Goal: Task Accomplishment & Management: Manage account settings

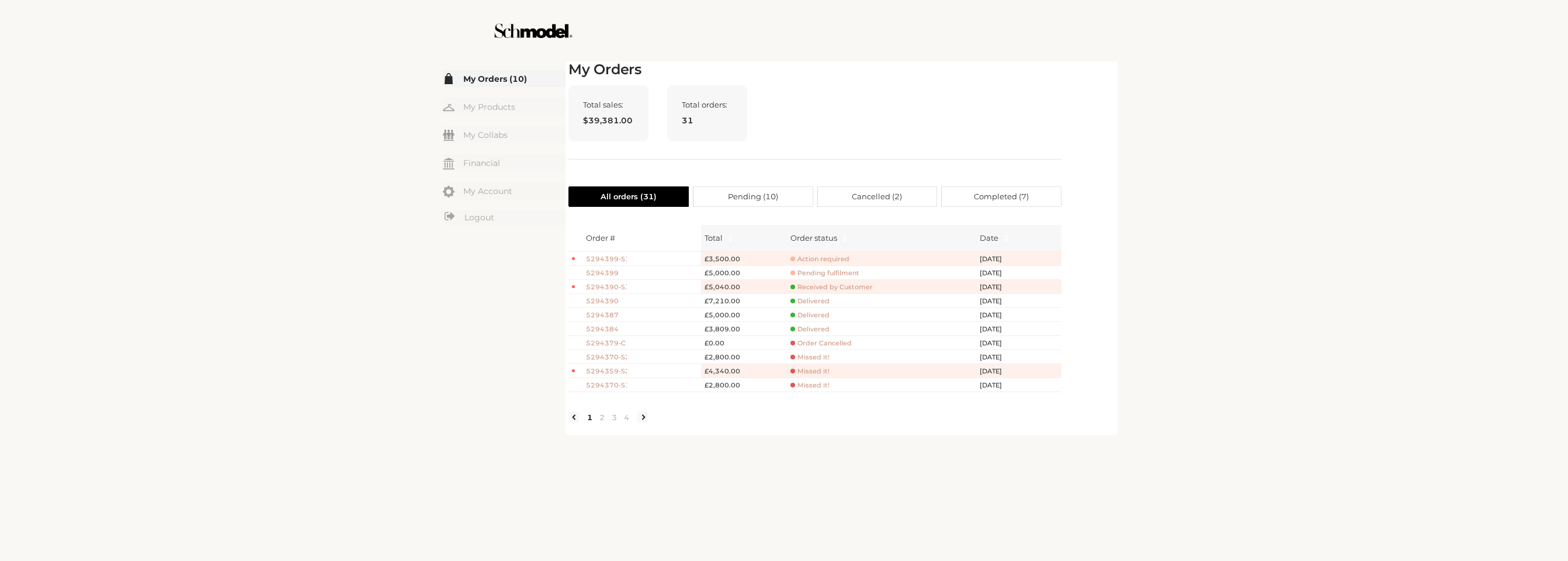
click at [823, 251] on table "Order # Total Order status Date 5294399-S1 £3,500.00 Action required [DATE] 529…" at bounding box center [815, 309] width 493 height 167
click at [824, 259] on span "Action required" at bounding box center [820, 259] width 59 height 8
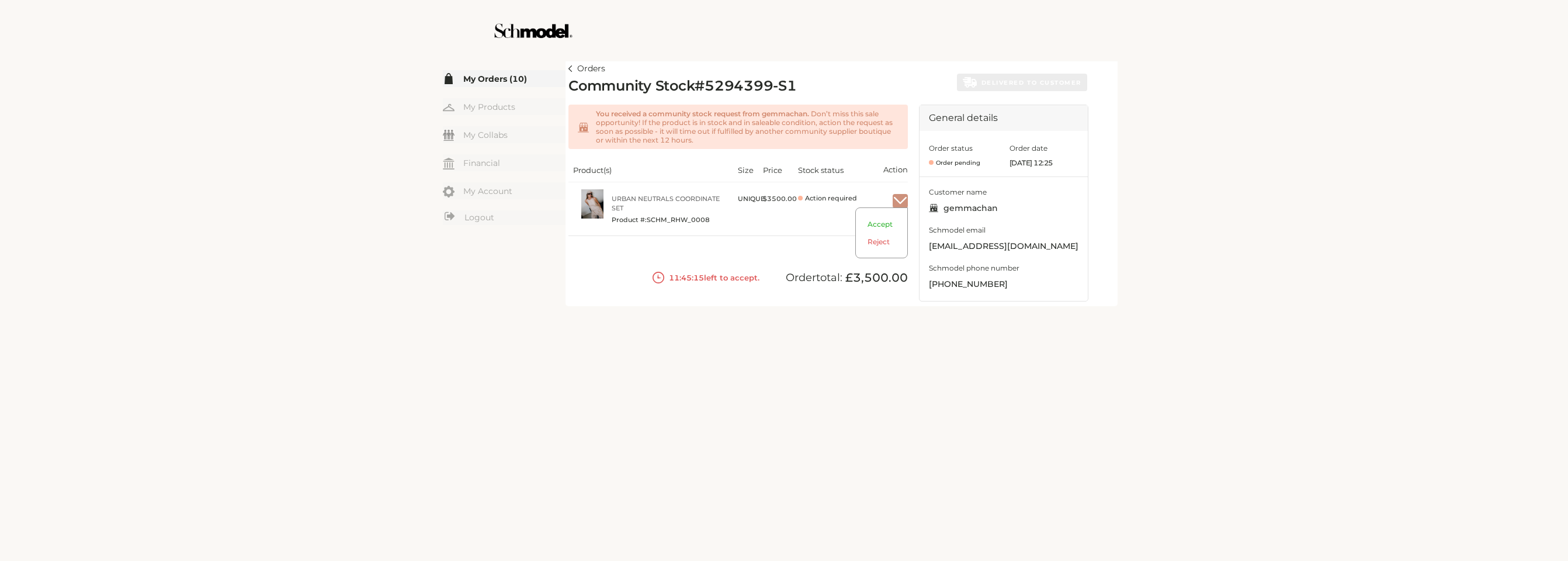
click at [903, 204] on img "button" at bounding box center [900, 201] width 15 height 11
click at [886, 224] on span "Accept" at bounding box center [881, 228] width 51 height 18
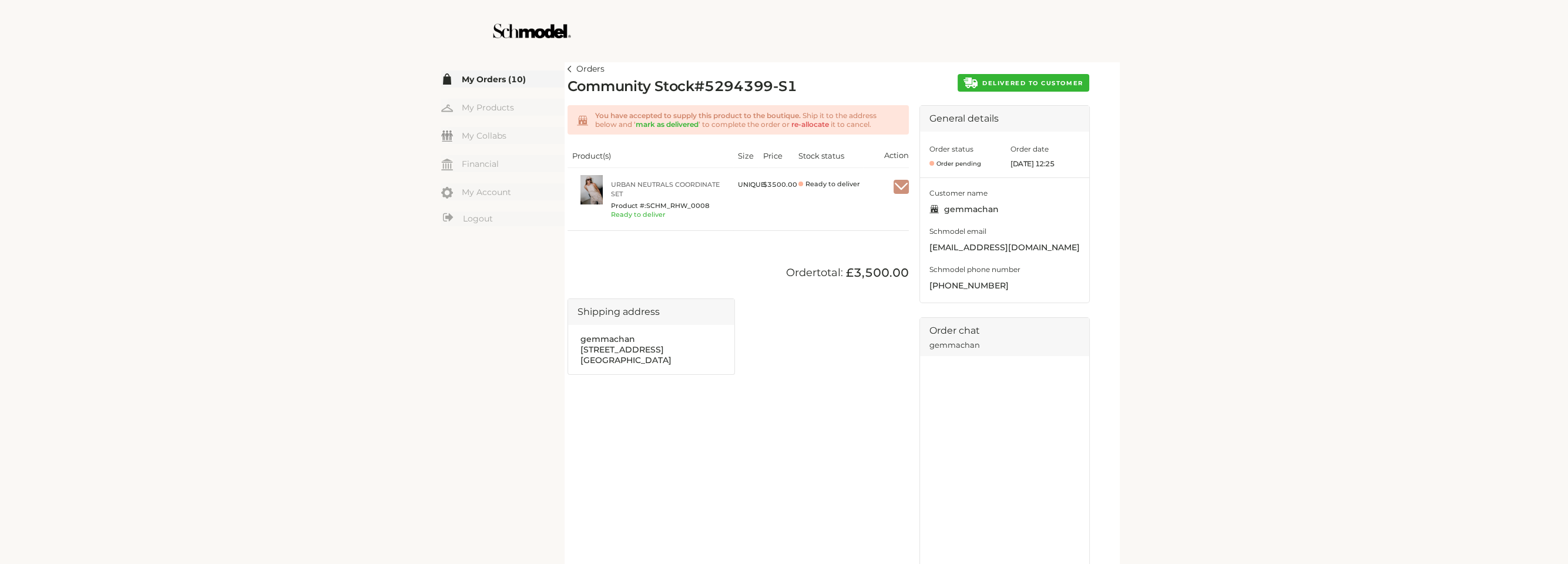
click at [1032, 79] on span "DELIVERED TO CUSTOMER" at bounding box center [1032, 83] width 100 height 8
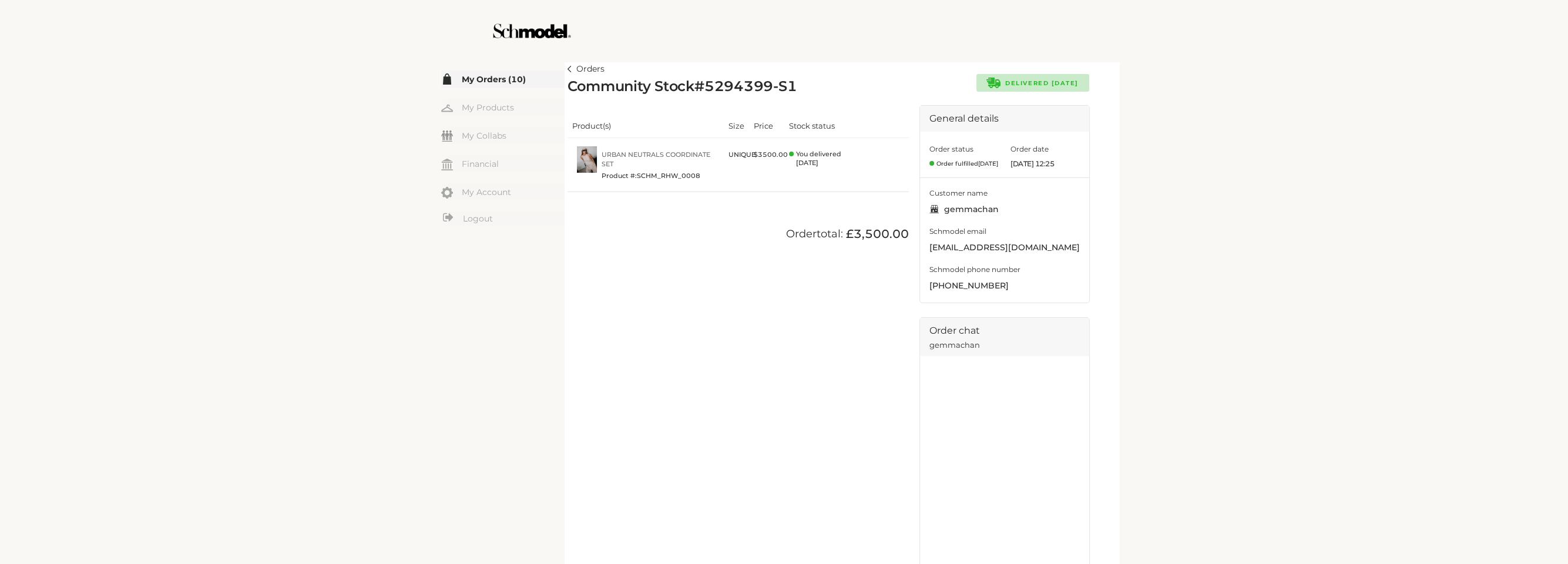
click at [568, 69] on img at bounding box center [569, 69] width 4 height 6
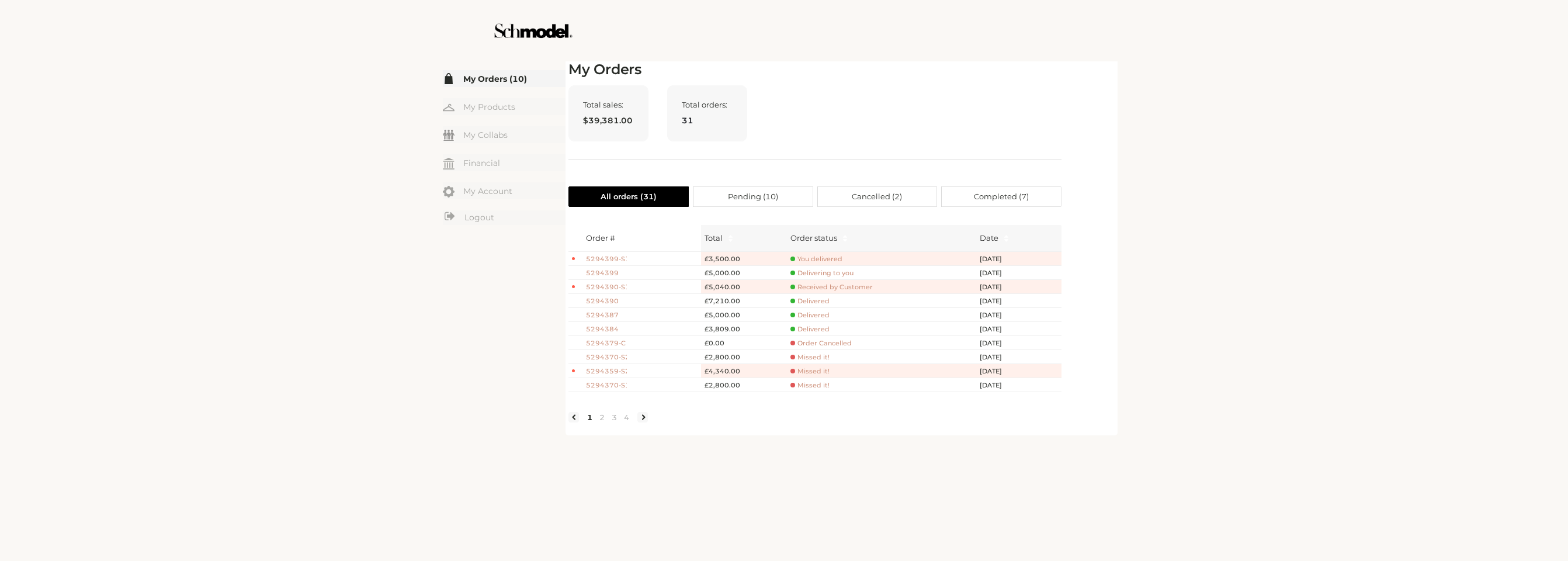
click at [826, 255] on span "You delivered" at bounding box center [817, 259] width 52 height 8
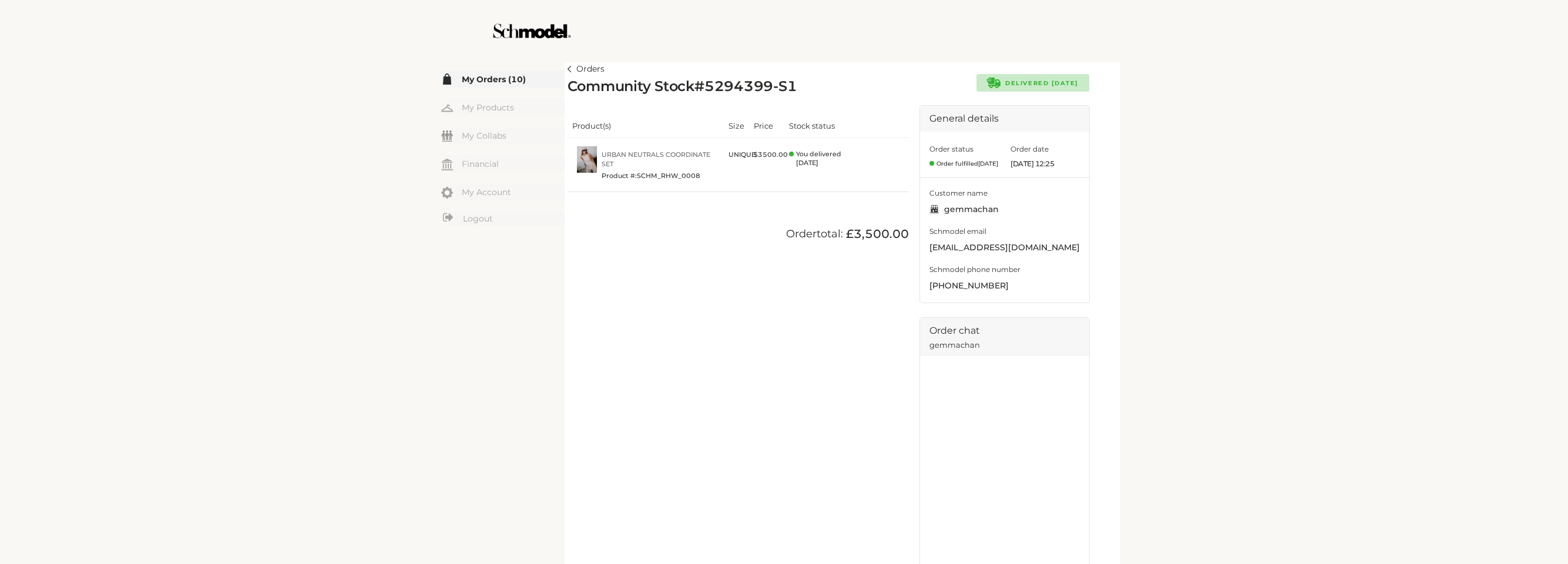
click at [570, 70] on img at bounding box center [569, 69] width 4 height 6
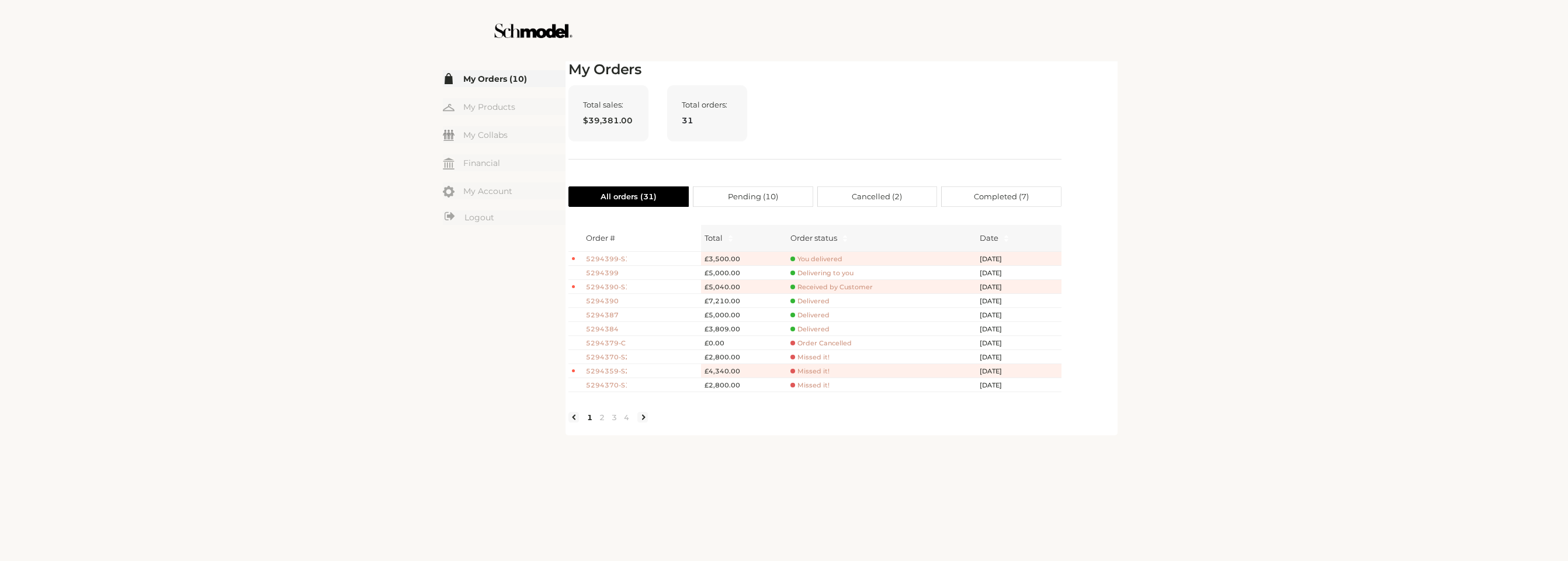
click at [821, 269] on span "Delivering to you" at bounding box center [822, 272] width 63 height 8
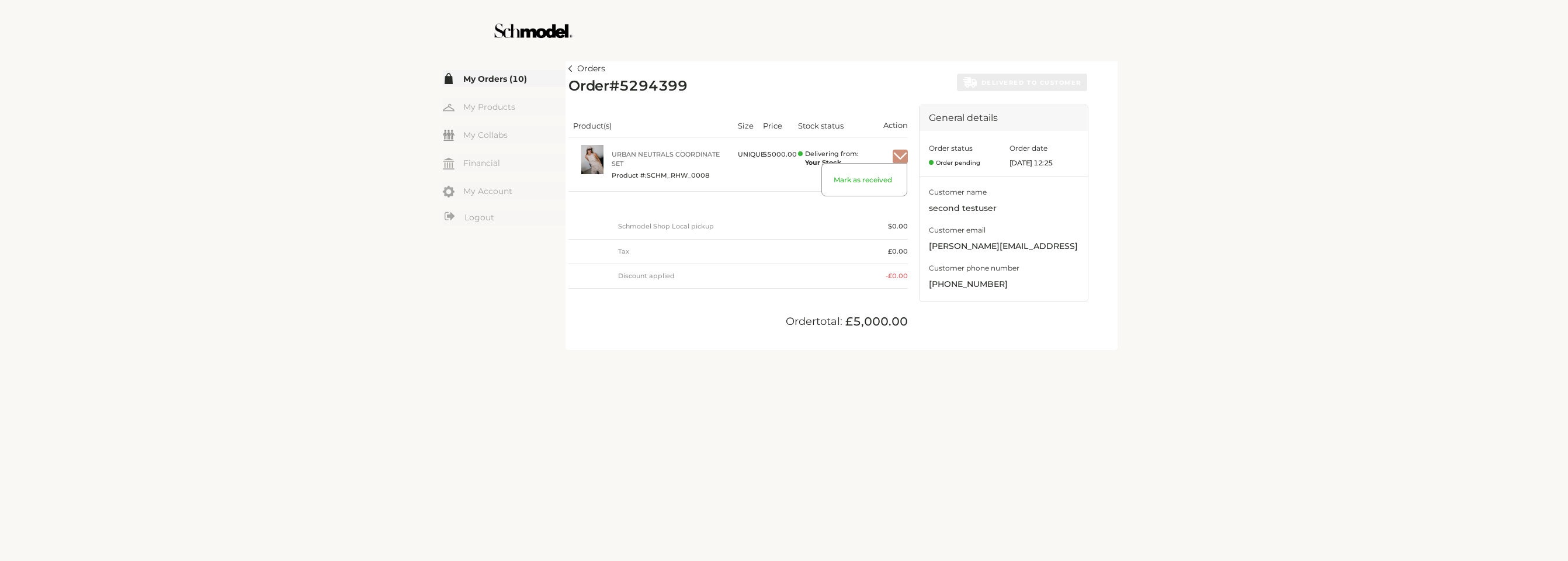
click at [904, 154] on img "button" at bounding box center [900, 157] width 15 height 11
click at [883, 180] on span "Mark as received" at bounding box center [864, 185] width 84 height 21
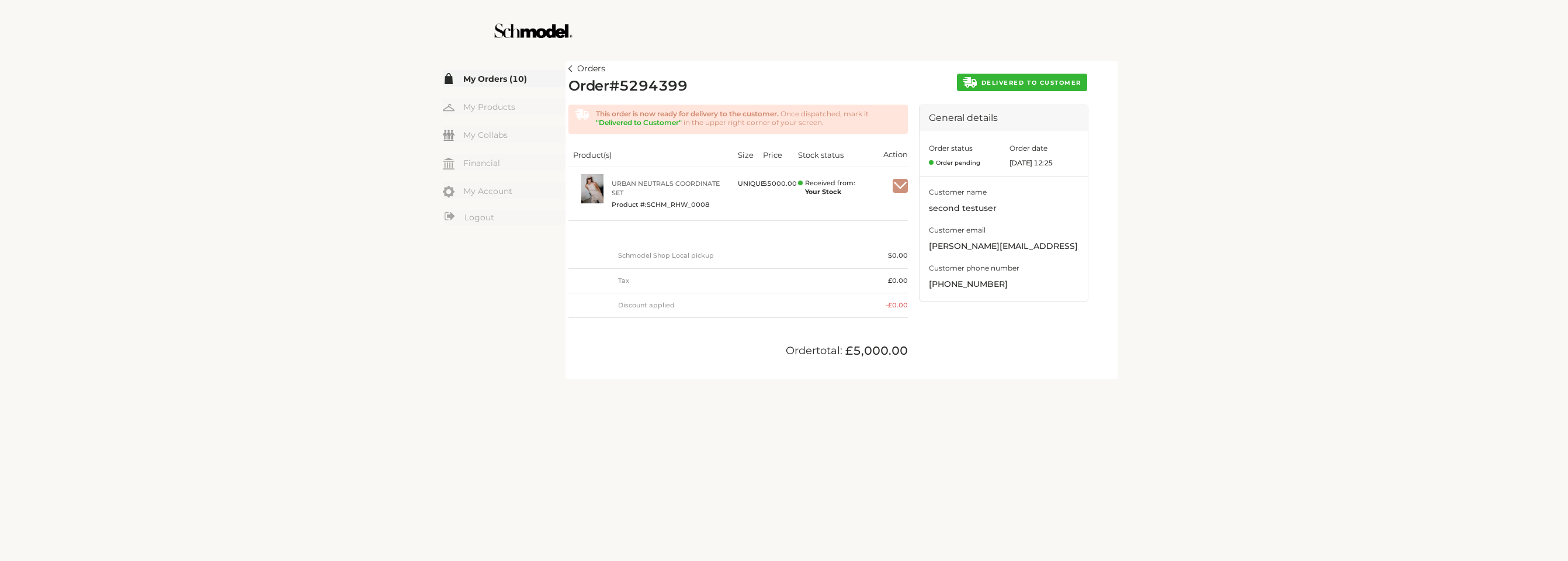
click at [1011, 77] on button "DELIVERED TO CUSTOMER" at bounding box center [1022, 82] width 130 height 18
click at [1043, 81] on span "Mark as completed" at bounding box center [1039, 83] width 84 height 8
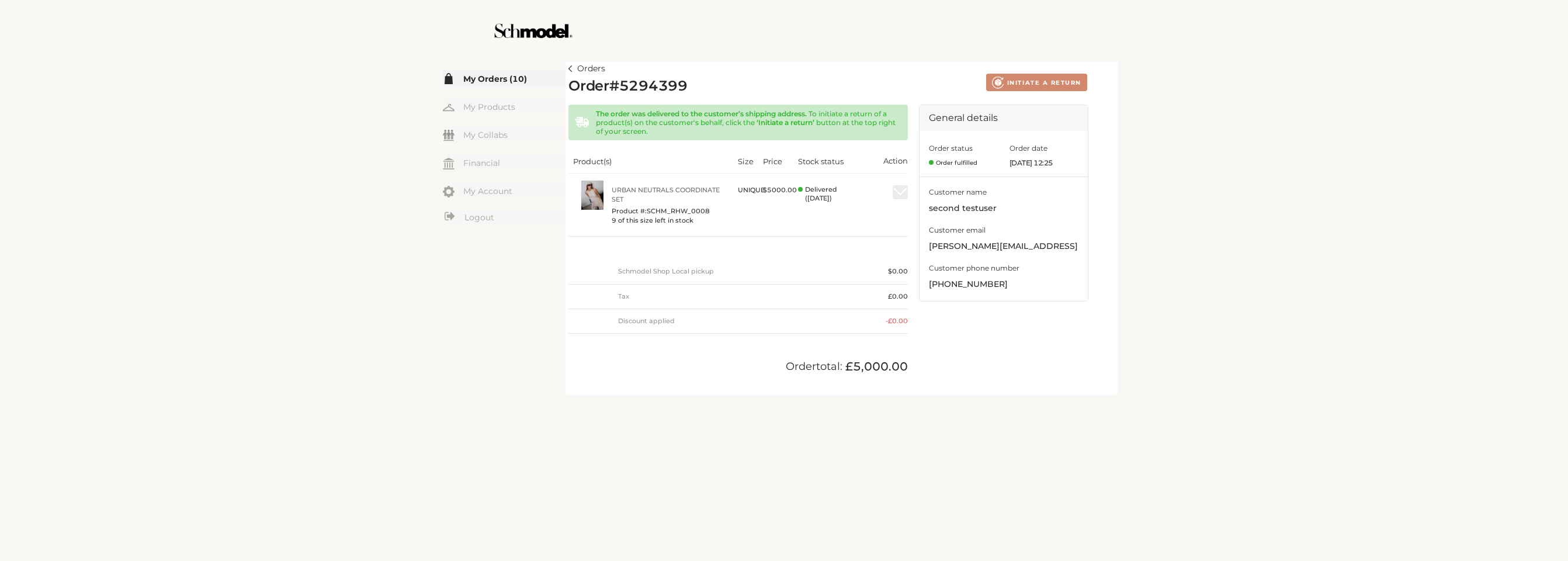
click at [569, 68] on img at bounding box center [570, 68] width 4 height 6
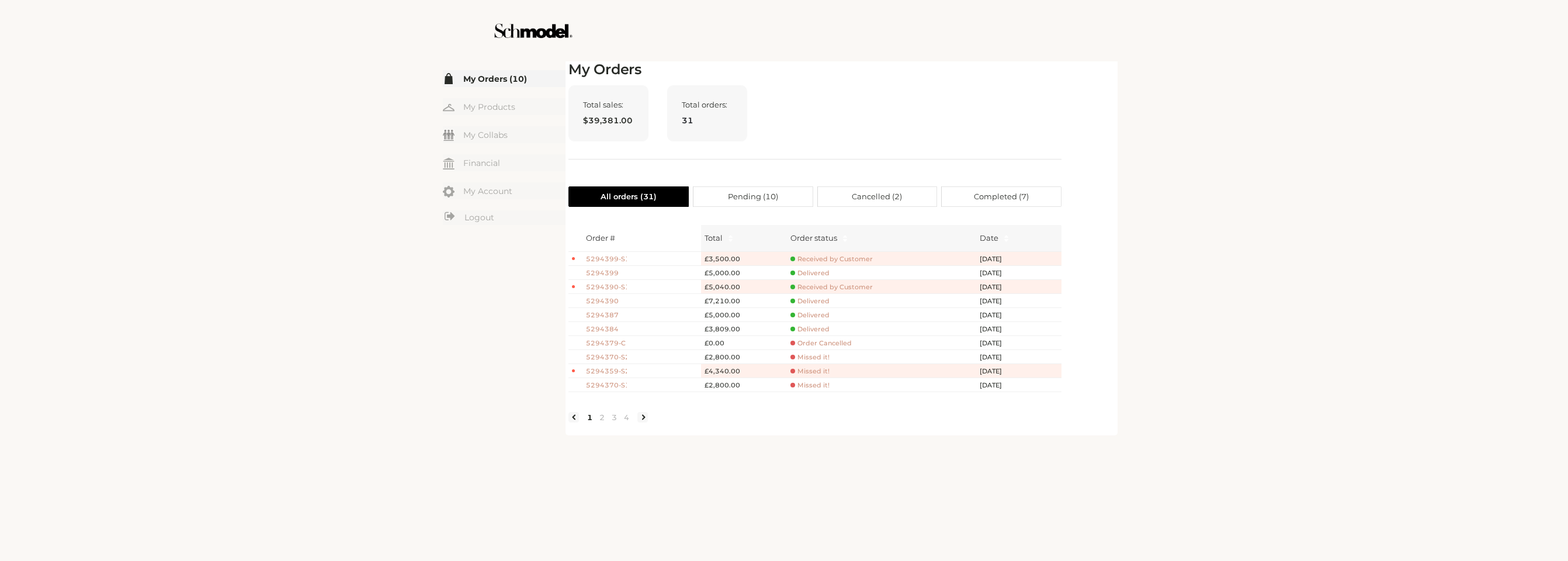
click at [610, 272] on span "5294399" at bounding box center [606, 272] width 41 height 10
